Goal: Task Accomplishment & Management: Use online tool/utility

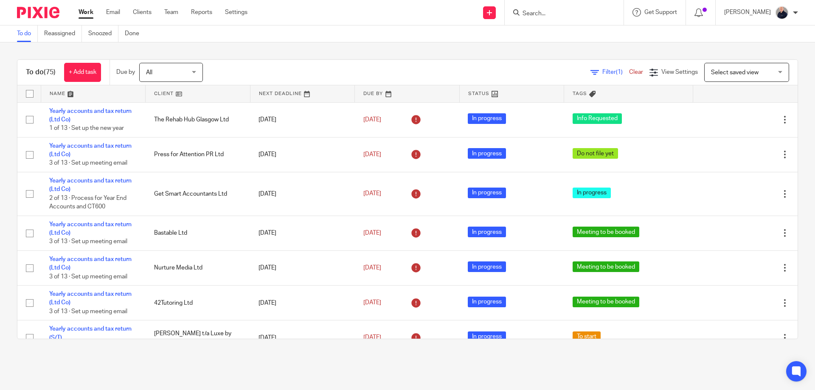
click at [61, 95] on link at bounding box center [93, 93] width 104 height 17
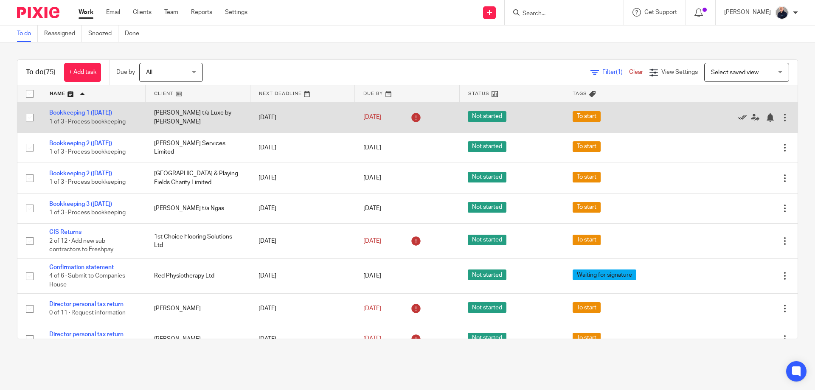
click at [738, 117] on icon at bounding box center [742, 117] width 8 height 8
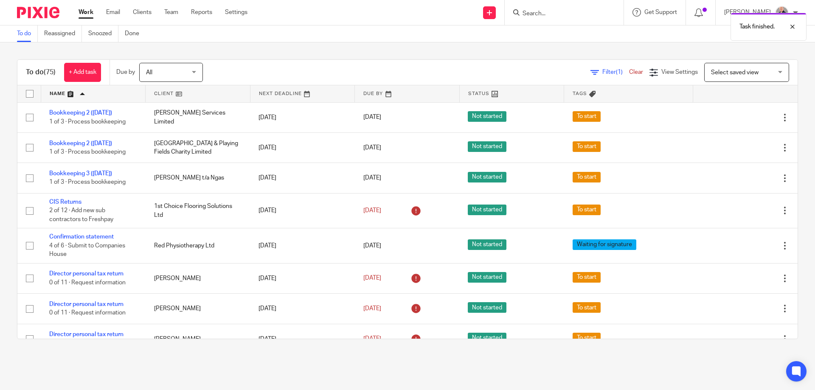
click at [738, 117] on icon at bounding box center [742, 117] width 8 height 8
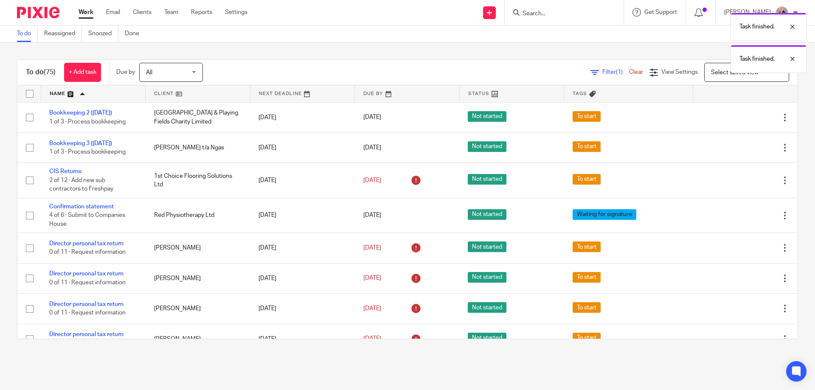
click at [738, 117] on icon at bounding box center [742, 117] width 8 height 8
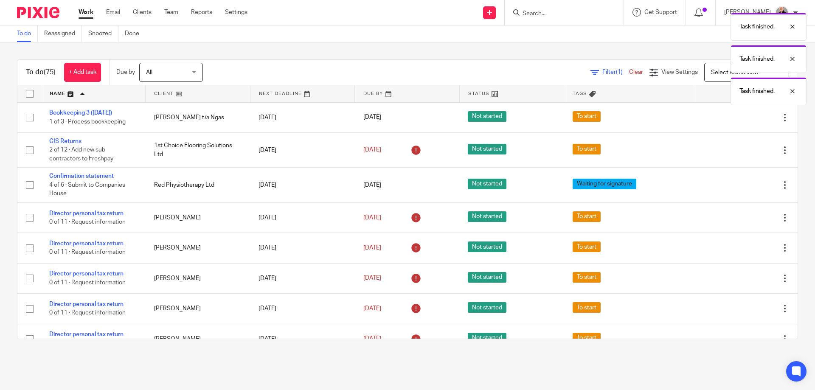
click at [738, 117] on icon at bounding box center [742, 117] width 8 height 8
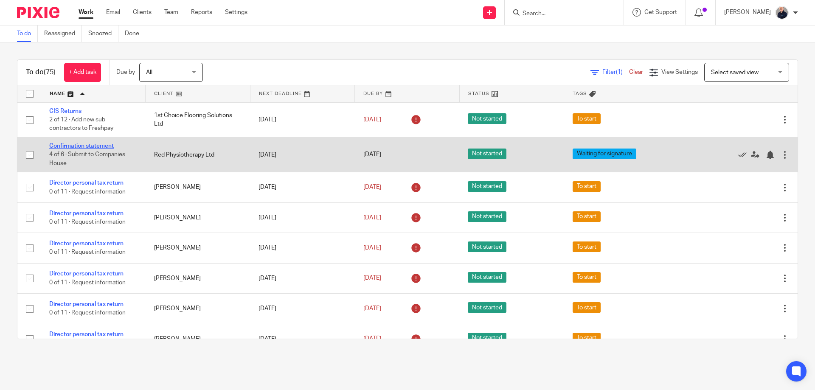
click at [90, 148] on link "Confirmation statement" at bounding box center [81, 146] width 64 height 6
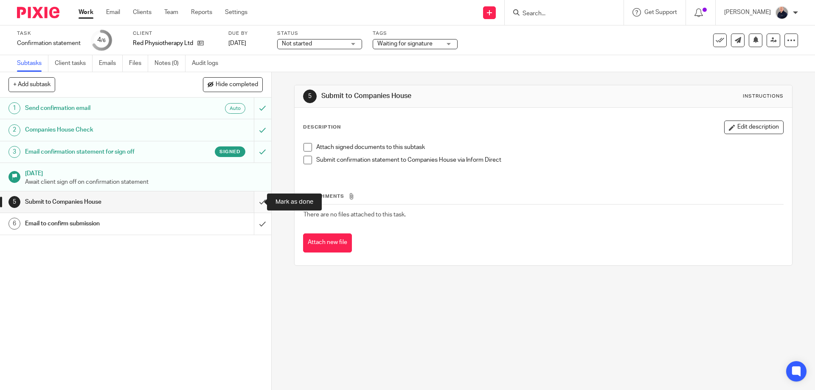
click at [254, 200] on input "submit" at bounding box center [135, 201] width 271 height 21
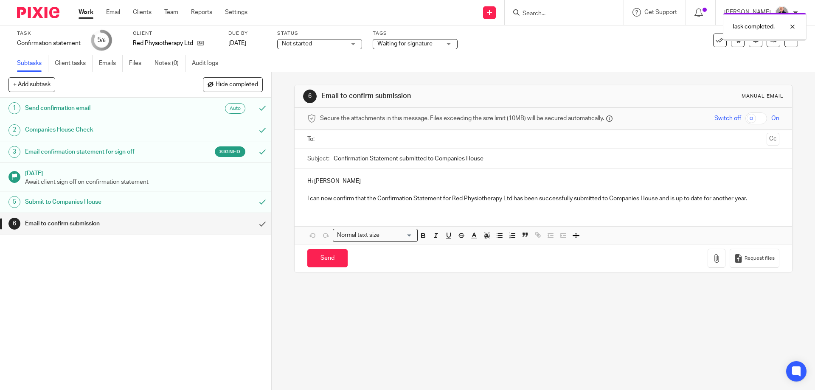
click at [407, 45] on span "Waiting for signature" at bounding box center [404, 44] width 55 height 6
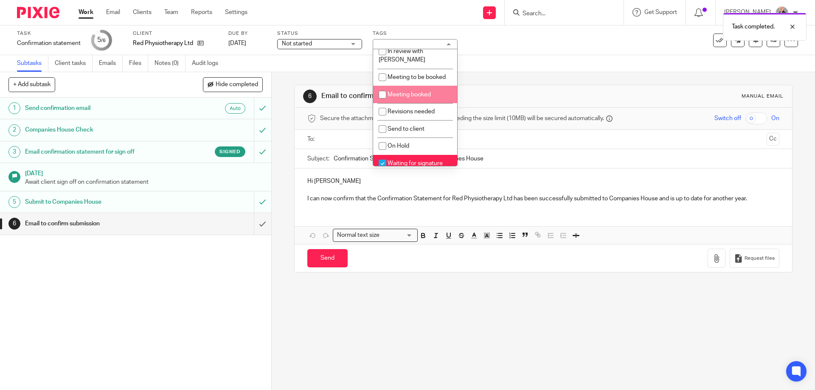
scroll to position [150, 0]
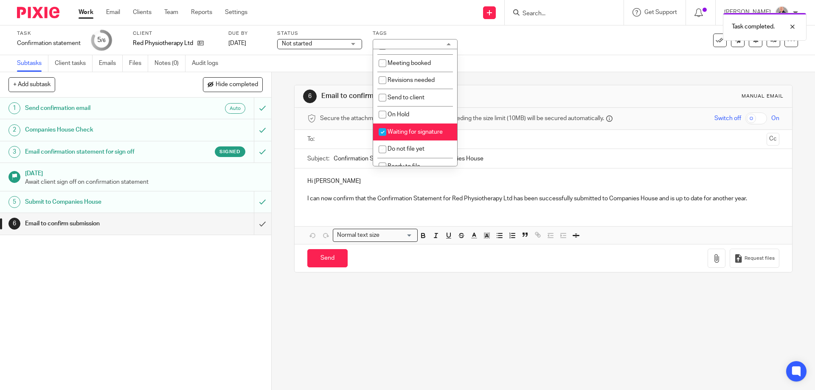
click at [399, 129] on span "Waiting for signature" at bounding box center [414, 132] width 55 height 6
checkbox input "false"
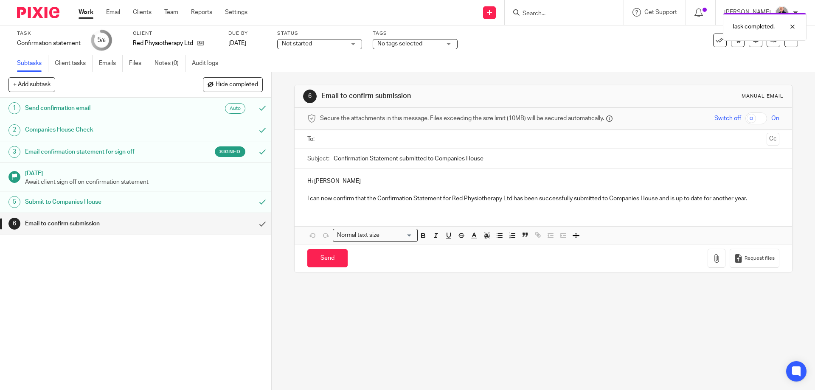
click at [321, 135] on ul at bounding box center [543, 139] width 445 height 14
click at [332, 137] on input "text" at bounding box center [543, 140] width 440 height 10
drag, startPoint x: 326, startPoint y: 262, endPoint x: 333, endPoint y: 259, distance: 8.0
click at [325, 262] on input "Send" at bounding box center [327, 260] width 40 height 18
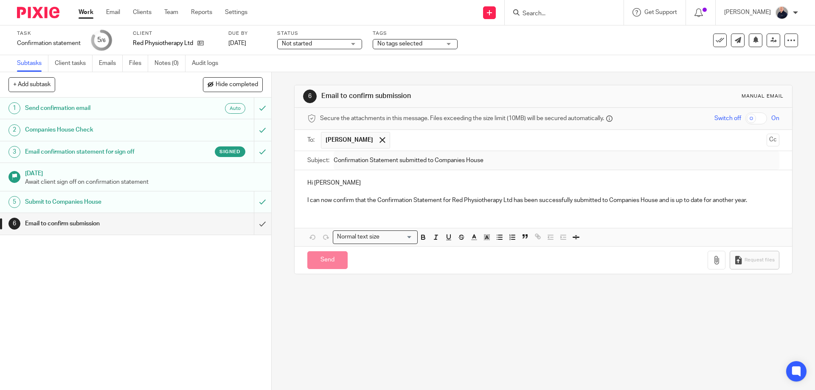
type input "Sent"
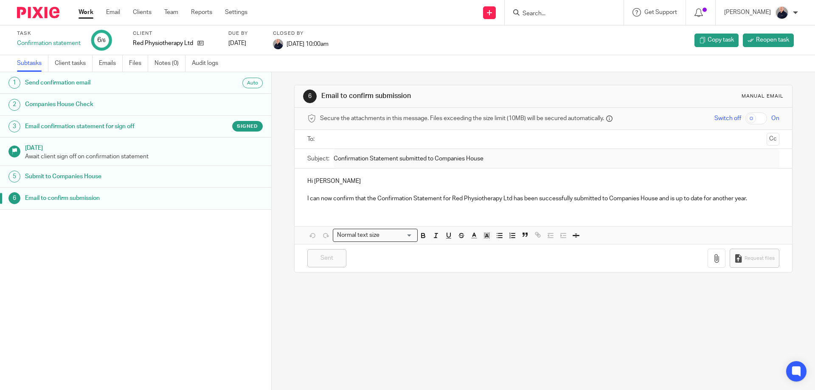
click at [84, 11] on link "Work" at bounding box center [85, 12] width 15 height 8
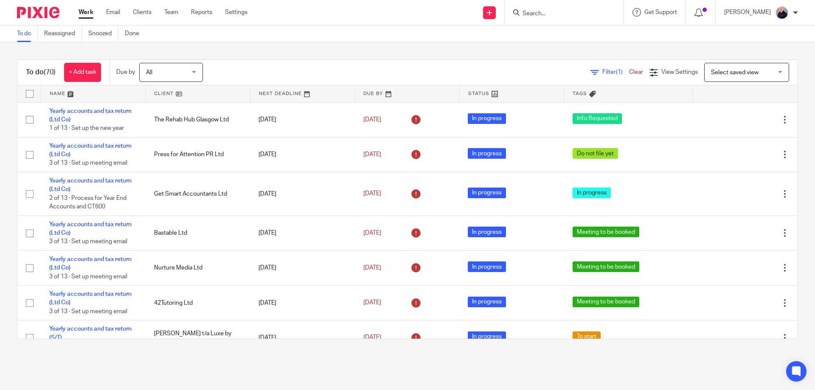
click at [54, 93] on link at bounding box center [93, 93] width 104 height 17
